Goal: Transaction & Acquisition: Purchase product/service

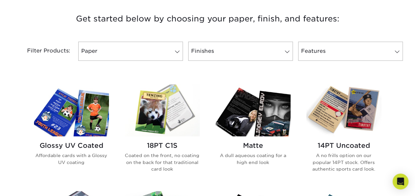
scroll to position [258, 0]
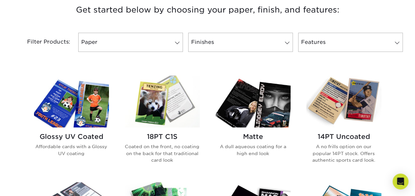
click at [164, 125] on img at bounding box center [162, 102] width 75 height 52
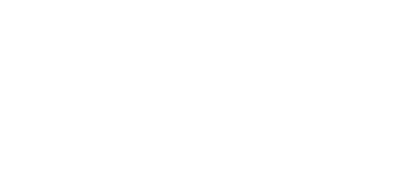
click at [140, 153] on img at bounding box center [109, 138] width 188 height 130
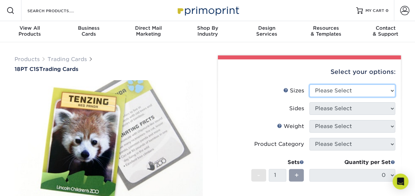
click at [380, 90] on select "Please Select 2.5" x 3.5"" at bounding box center [353, 91] width 86 height 13
select select "2.50x3.50"
click at [310, 85] on select "Please Select 2.5" x 3.5"" at bounding box center [353, 91] width 86 height 13
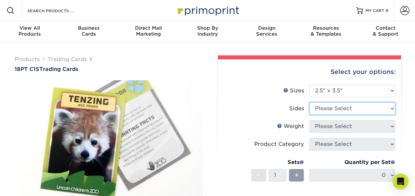
click at [370, 106] on select "Please Select Print Both Sides Print Front Only" at bounding box center [353, 108] width 86 height 13
select select "13abbda7-1d64-4f25-8bb2-c179b224825d"
click at [310, 102] on select "Please Select Print Both Sides Print Front Only" at bounding box center [353, 108] width 86 height 13
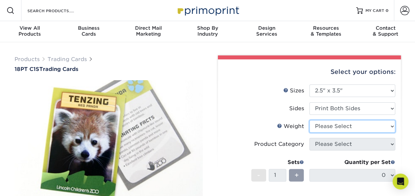
click at [366, 125] on select "Please Select 18PT C1S" at bounding box center [353, 126] width 86 height 13
select select "18PTC1S"
click at [310, 120] on select "Please Select 18PT C1S" at bounding box center [353, 126] width 86 height 13
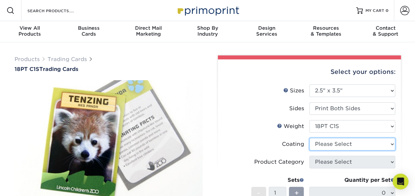
click at [363, 144] on select at bounding box center [353, 144] width 86 height 13
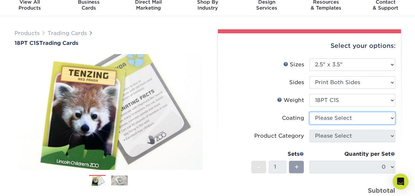
scroll to position [26, 0]
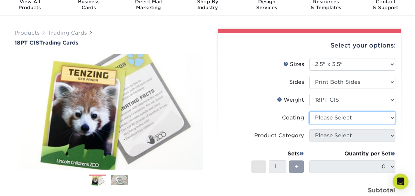
click at [378, 119] on select at bounding box center [353, 118] width 86 height 13
select select "1e8116af-acfc-44b1-83dc-8181aa338834"
click at [310, 112] on select at bounding box center [353, 118] width 86 height 13
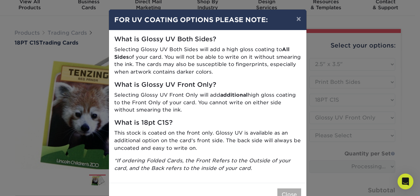
click at [294, 195] on button "Close" at bounding box center [290, 195] width 24 height 13
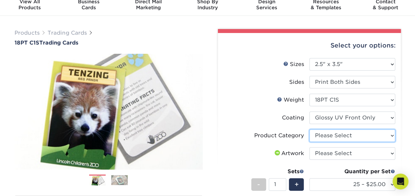
click at [382, 131] on select "Please Select Trading Cards" at bounding box center [353, 136] width 86 height 13
select select "c2f9bce9-36c2-409d-b101-c29d9d031e18"
click at [310, 130] on select "Please Select Trading Cards" at bounding box center [353, 136] width 86 height 13
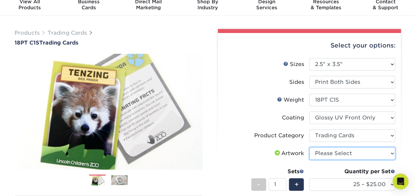
click at [374, 156] on select "Please Select I will upload files I need a design - $100" at bounding box center [353, 153] width 86 height 13
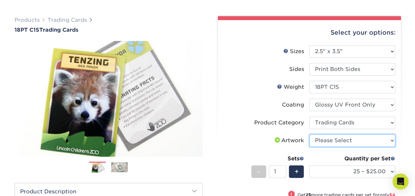
scroll to position [48, 0]
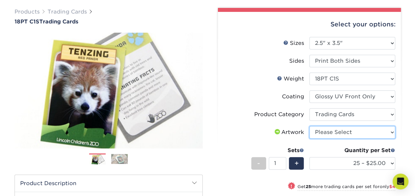
click at [386, 129] on select "Please Select I will upload files I need a design - $100" at bounding box center [353, 132] width 86 height 13
select select "upload"
click at [310, 126] on select "Please Select I will upload files I need a design - $100" at bounding box center [353, 132] width 86 height 13
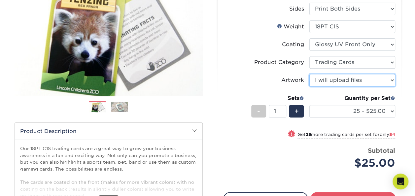
scroll to position [100, 0]
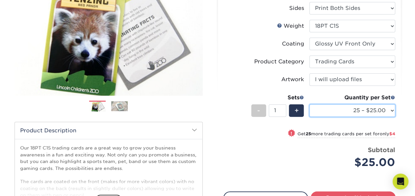
click at [392, 111] on select "25 – $25.00 50 – $29.00 75 – $37.00 100 – $41.00 250 – $48.00 500 – $58.00 1000…" at bounding box center [353, 110] width 86 height 13
click at [409, 117] on div "Products Trading Cards 18PT C1S Trading Cards Previous Next show more" at bounding box center [207, 115] width 415 height 346
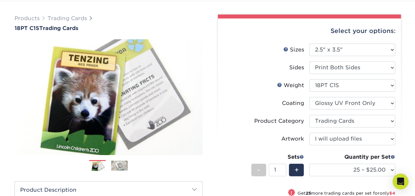
scroll to position [0, 0]
